Goal: Task Accomplishment & Management: Use online tool/utility

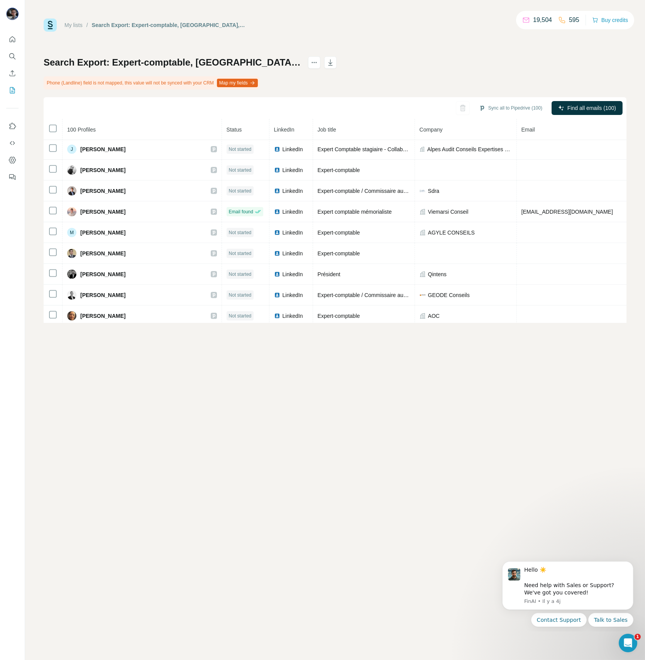
scroll to position [689, 0]
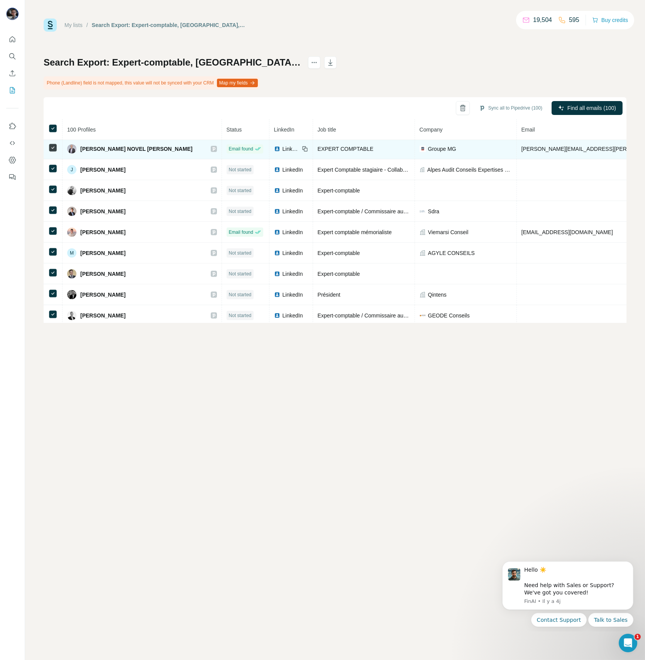
click at [52, 146] on td at bounding box center [53, 149] width 19 height 21
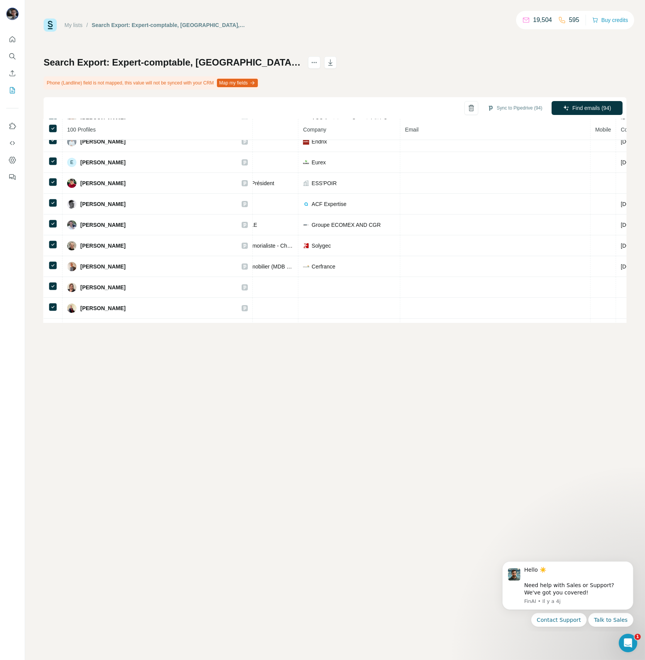
scroll to position [0, 147]
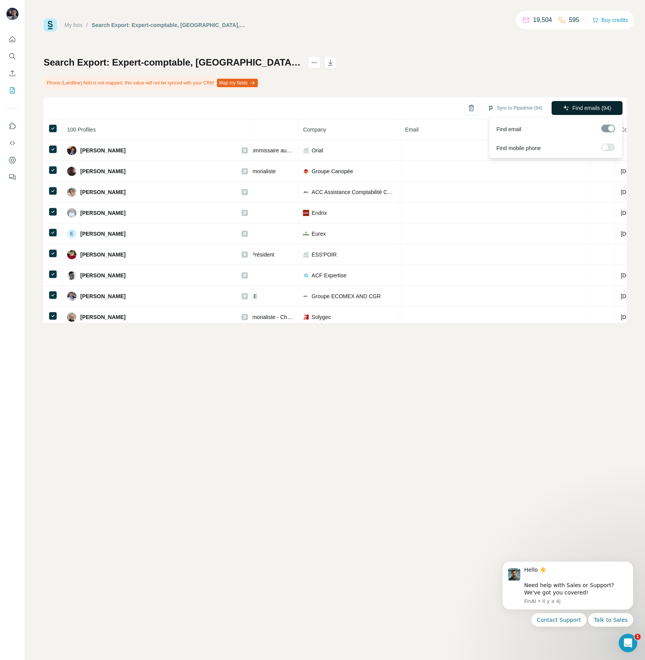
click at [582, 105] on span "Find emails (94)" at bounding box center [591, 108] width 39 height 8
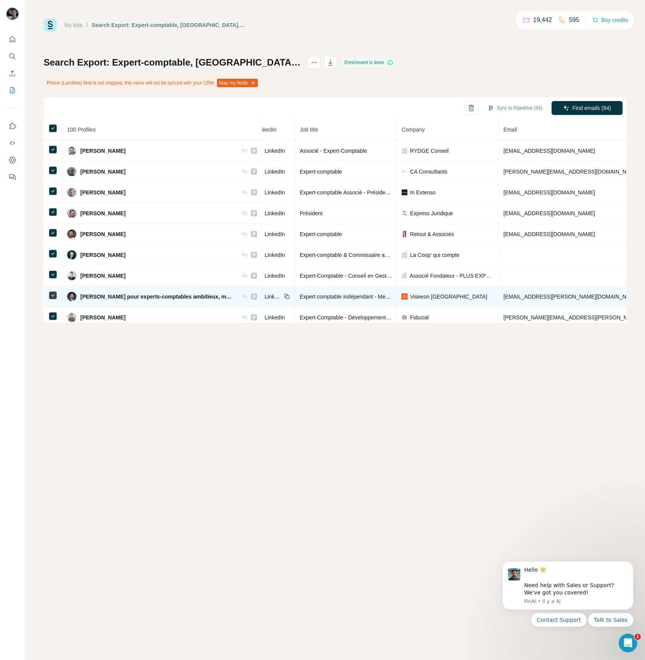
scroll to position [1833, 58]
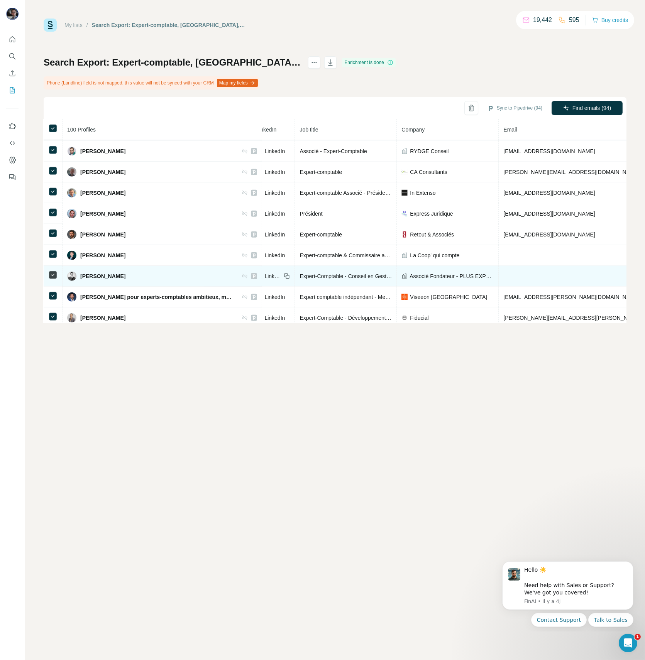
click at [281, 272] on span "LinkedIn" at bounding box center [272, 276] width 17 height 8
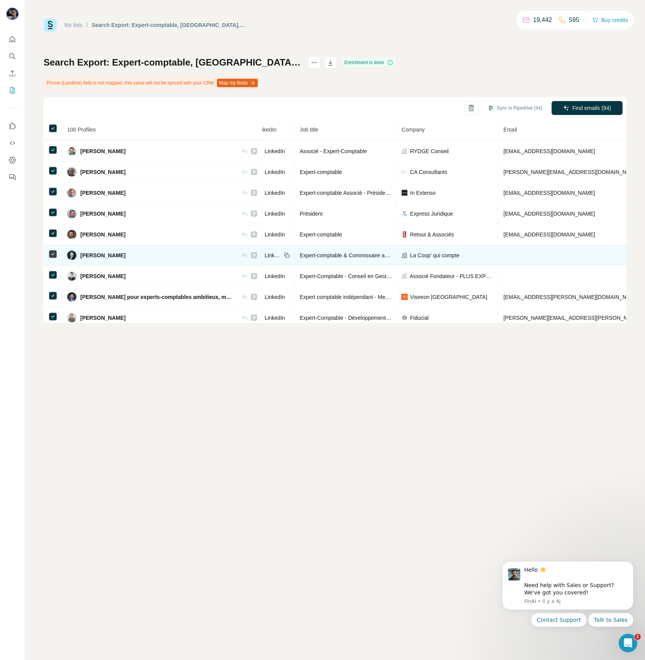
click at [281, 252] on span "LinkedIn" at bounding box center [272, 256] width 17 height 8
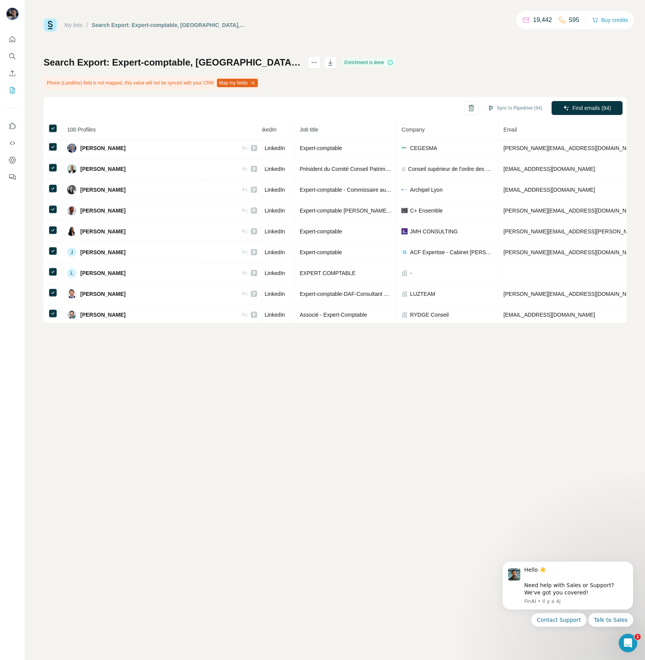
scroll to position [1668, 58]
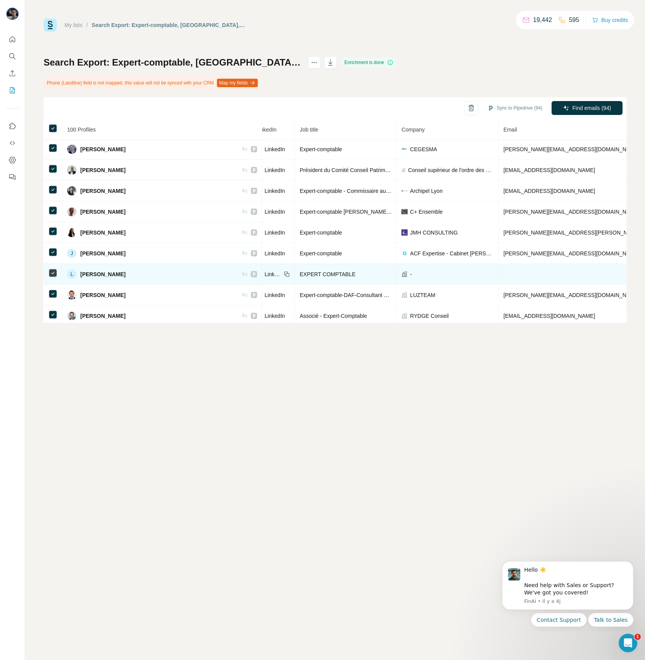
click at [281, 270] on span "LinkedIn" at bounding box center [272, 274] width 17 height 8
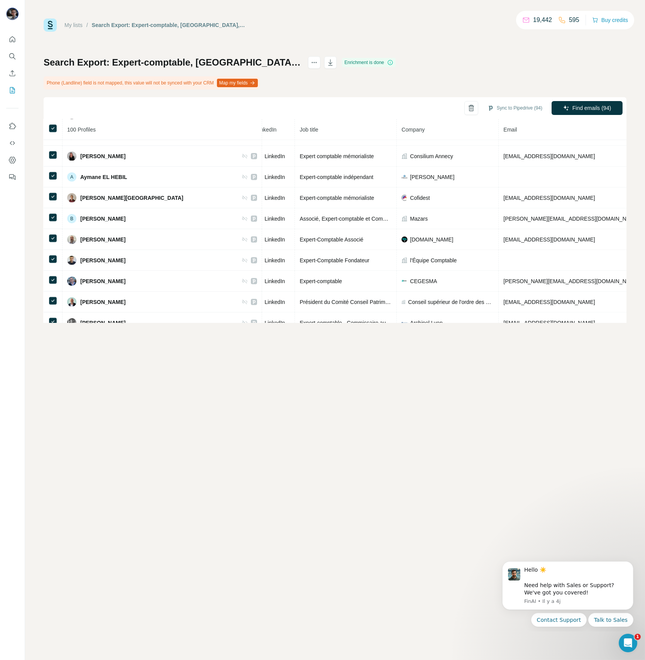
scroll to position [1528, 58]
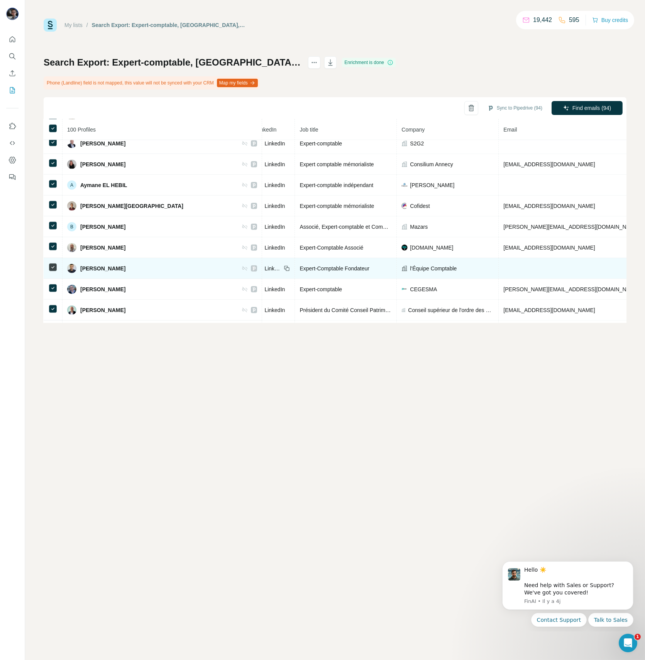
click at [281, 265] on span "LinkedIn" at bounding box center [272, 269] width 17 height 8
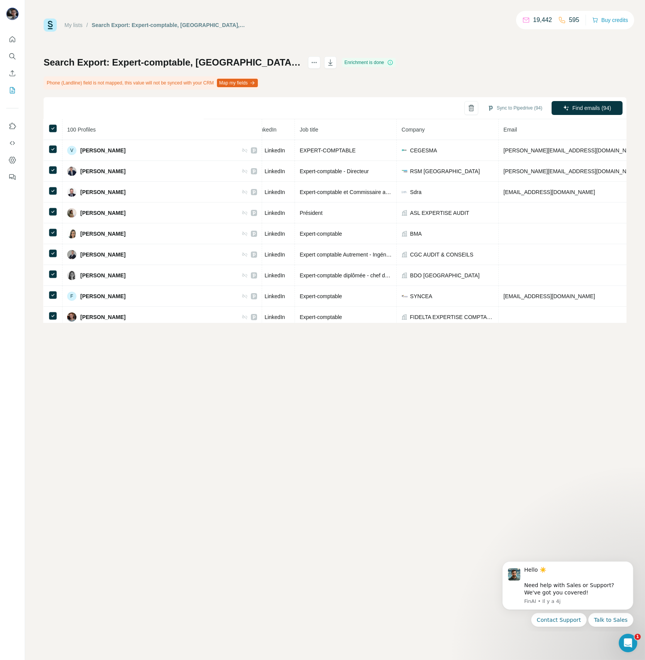
scroll to position [497, 58]
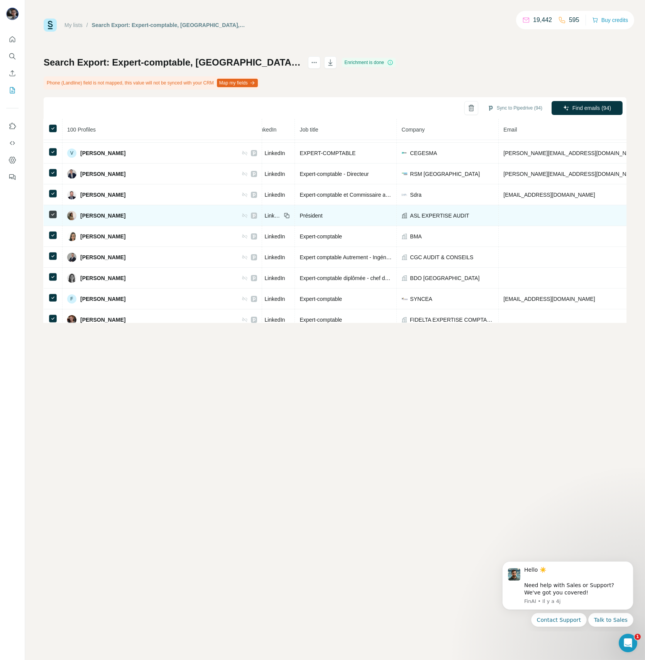
click at [281, 213] on span "LinkedIn" at bounding box center [272, 216] width 17 height 8
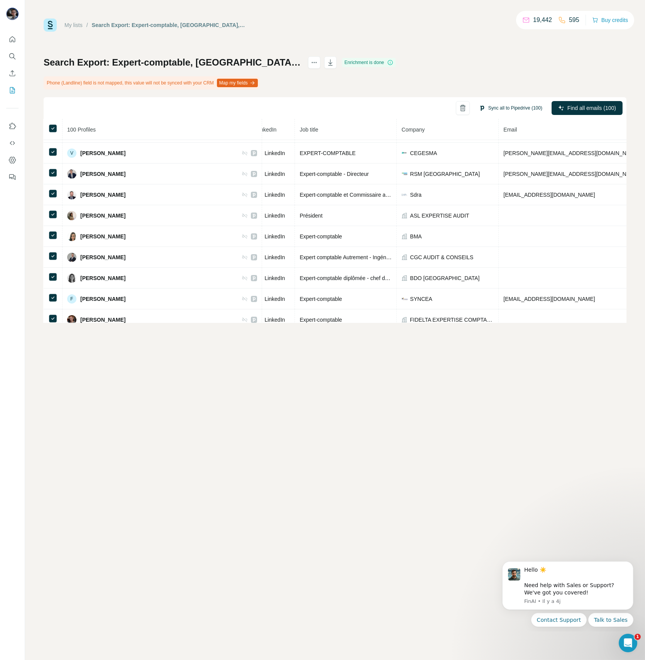
click at [505, 108] on button "Sync all to Pipedrive (100)" at bounding box center [510, 108] width 74 height 12
click at [505, 163] on button "Sync all to Pipedrive" at bounding box center [502, 166] width 86 height 15
